Goal: Task Accomplishment & Management: Use online tool/utility

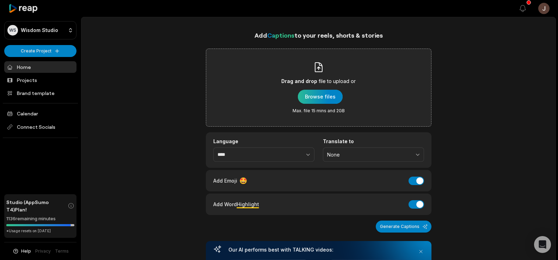
click at [327, 96] on div "button" at bounding box center [320, 97] width 45 height 14
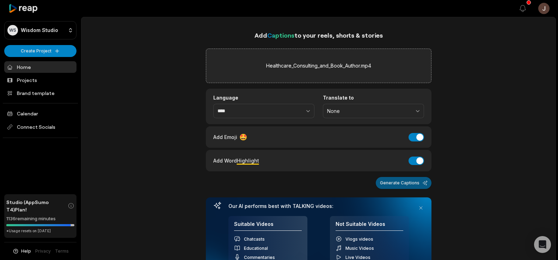
click at [386, 184] on button "Generate Captions" at bounding box center [404, 183] width 56 height 12
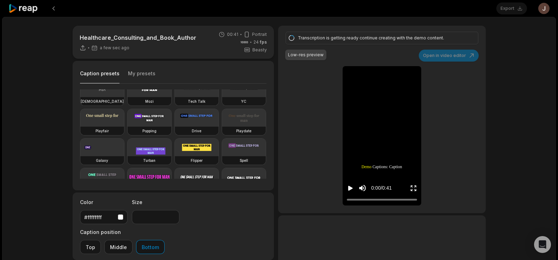
scroll to position [43, 0]
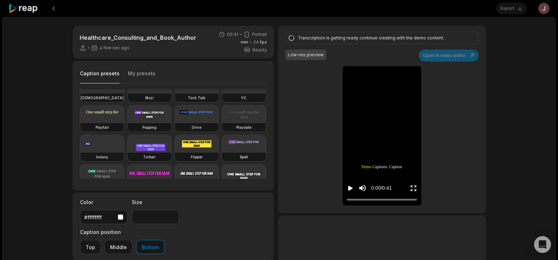
click at [128, 123] on video at bounding box center [150, 115] width 44 height 18
click at [124, 144] on div "Deep Diver Popline Beasty Pet Zen Mozi Tech Talk YC Playfair Popping Drive Play…" at bounding box center [173, 133] width 187 height 89
click at [128, 123] on video at bounding box center [150, 115] width 44 height 18
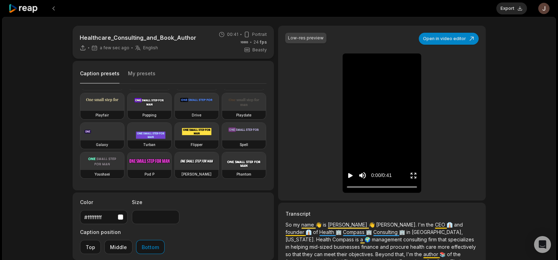
scroll to position [68, 0]
click at [128, 111] on video at bounding box center [150, 102] width 44 height 18
type input "**"
click at [509, 7] on button "Export" at bounding box center [511, 8] width 31 height 12
click at [505, 6] on button "Download" at bounding box center [508, 8] width 38 height 12
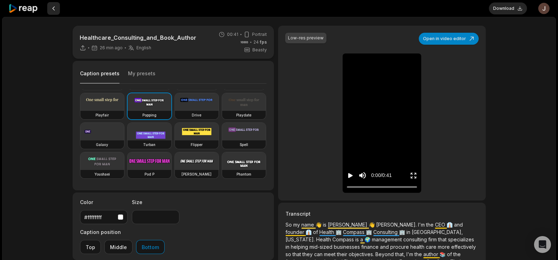
click at [51, 6] on button at bounding box center [53, 8] width 13 height 13
